Goal: Information Seeking & Learning: Learn about a topic

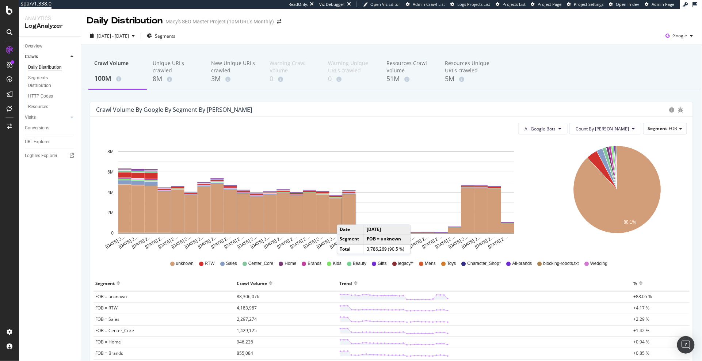
click at [344, 218] on rect "A chart." at bounding box center [348, 213] width 13 height 38
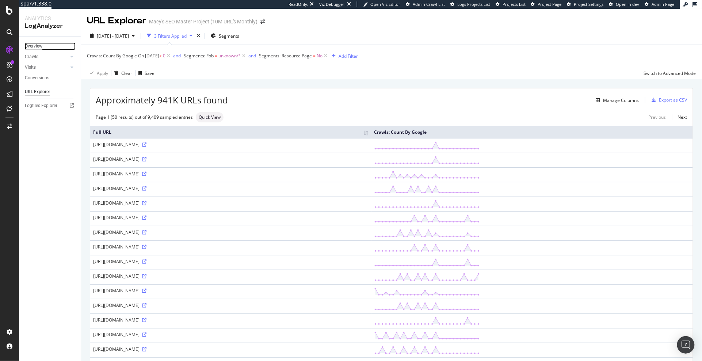
click at [36, 45] on div "Overview" at bounding box center [34, 46] width 18 height 8
